Goal: Navigation & Orientation: Find specific page/section

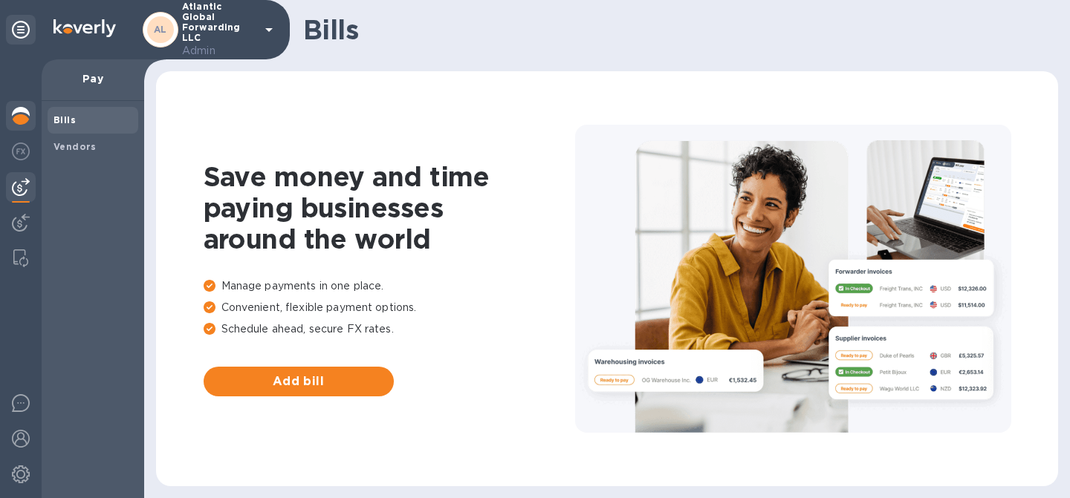
click at [25, 119] on img at bounding box center [21, 116] width 18 height 18
